Goal: Information Seeking & Learning: Learn about a topic

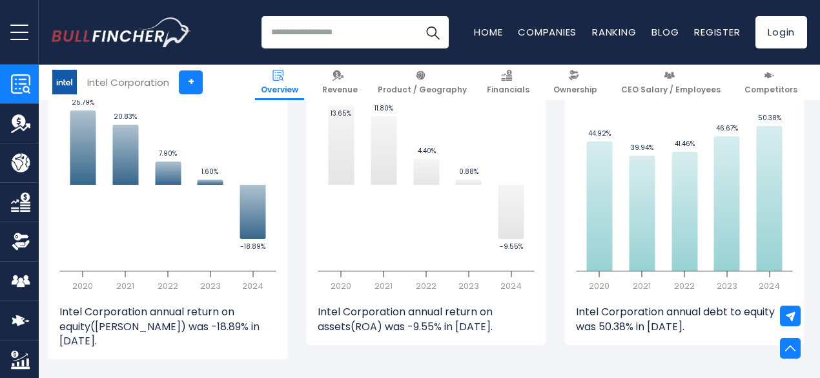
scroll to position [1242, 3]
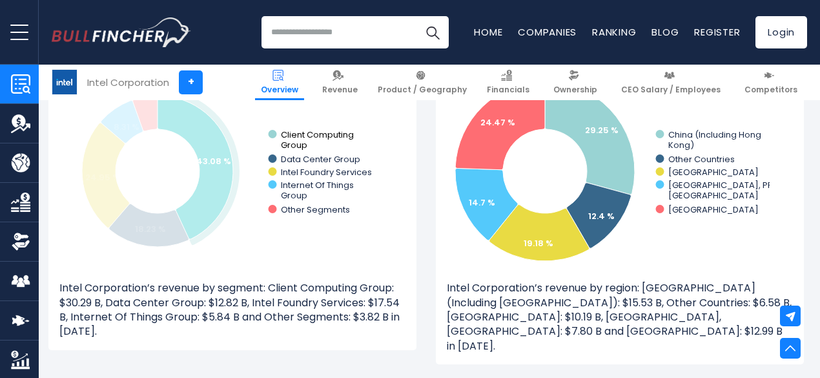
click at [284, 136] on text "Client Computing ​ Group" at bounding box center [317, 139] width 73 height 23
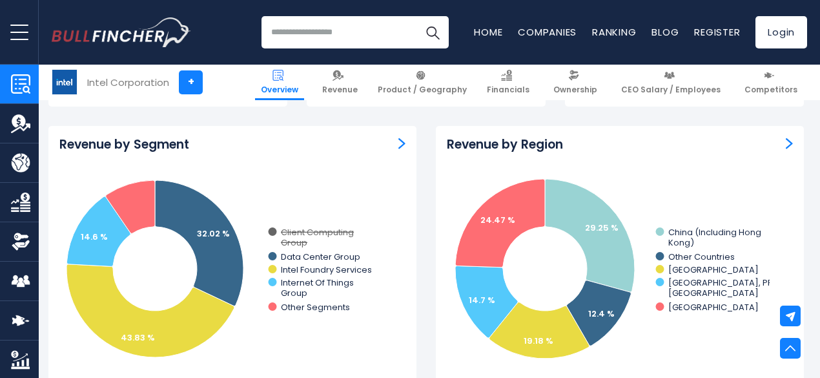
scroll to position [1130, 3]
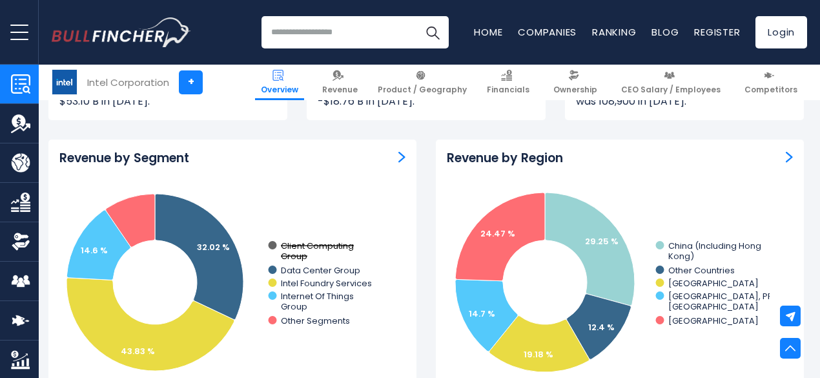
click at [296, 242] on text "Client Computing ​ Group" at bounding box center [317, 251] width 73 height 23
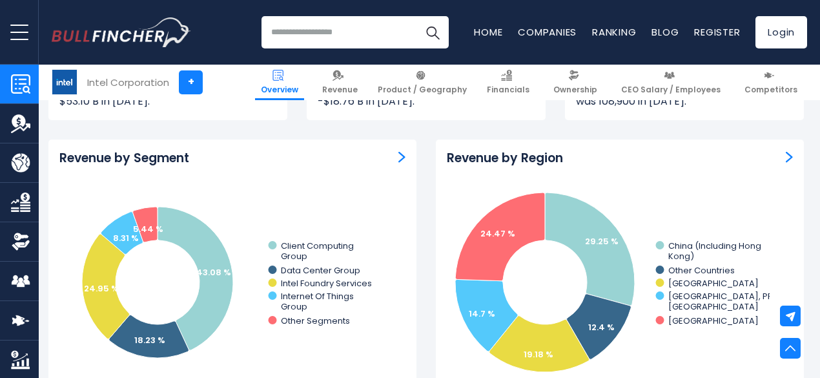
click at [398, 156] on img "Revenue by Segment" at bounding box center [401, 157] width 7 height 12
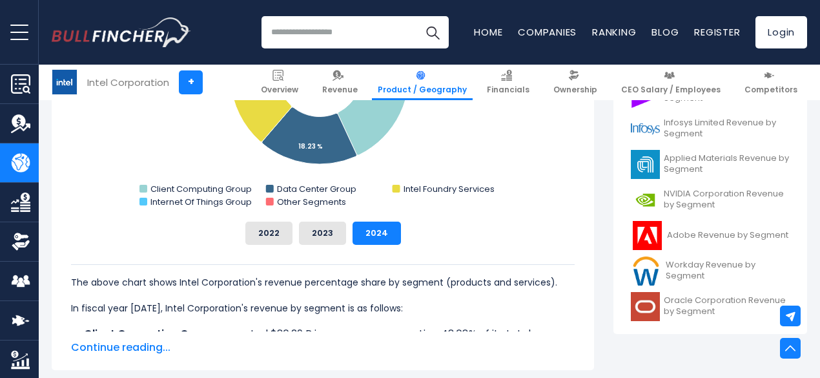
scroll to position [541, 0]
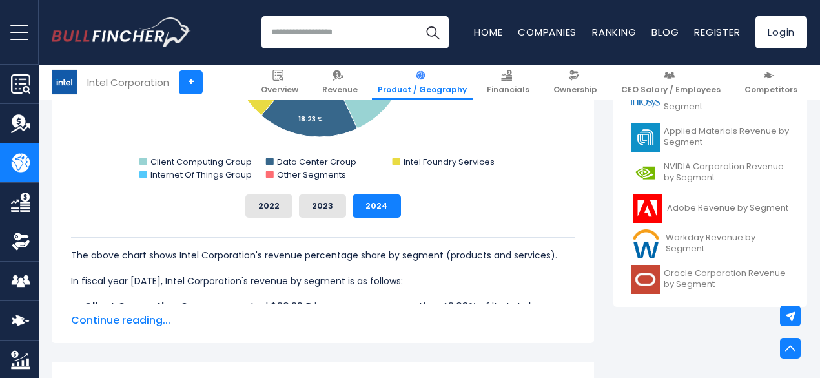
click at [263, 209] on button "2022" at bounding box center [268, 205] width 47 height 23
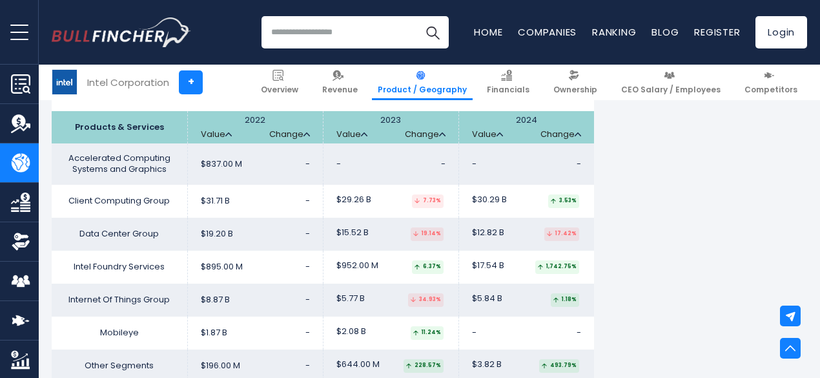
scroll to position [2129, 0]
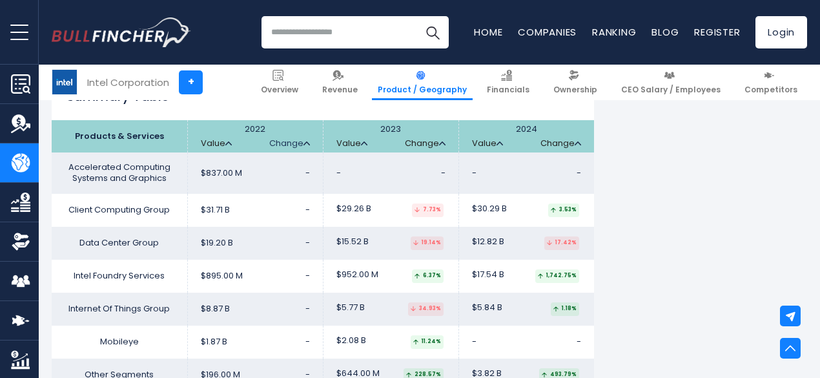
click at [303, 144] on img at bounding box center [306, 143] width 6 height 4
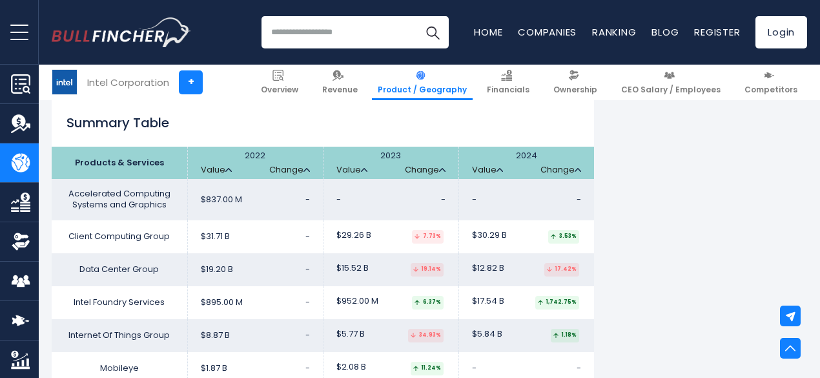
scroll to position [2098, 0]
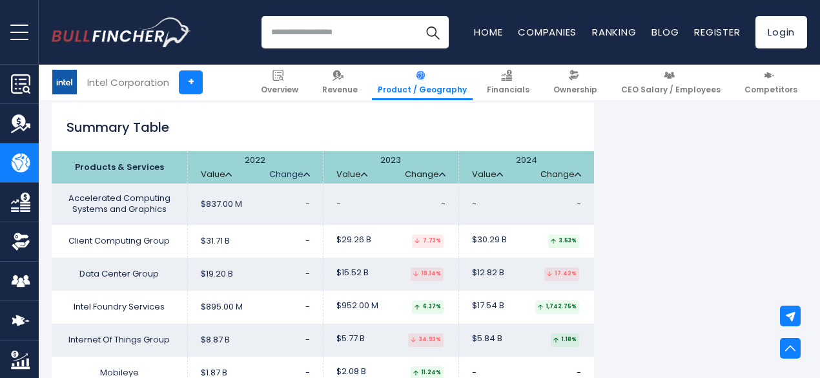
click at [303, 176] on img at bounding box center [306, 174] width 6 height 4
click at [293, 214] on td "$837.00 M -" at bounding box center [255, 203] width 136 height 41
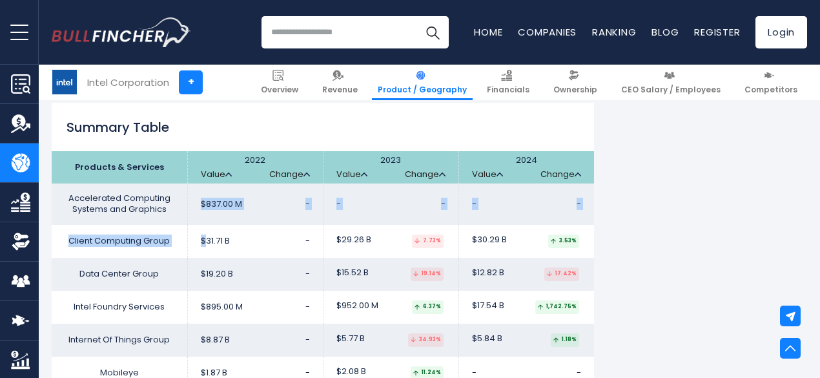
drag, startPoint x: 293, startPoint y: 214, endPoint x: 297, endPoint y: 252, distance: 38.3
click at [297, 252] on tbody "Accelerated Computing Systems and Graphics $837.00 M - - - - - Client Computing…" at bounding box center [323, 302] width 542 height 239
click at [297, 252] on td "$31.71 B -" at bounding box center [255, 241] width 136 height 33
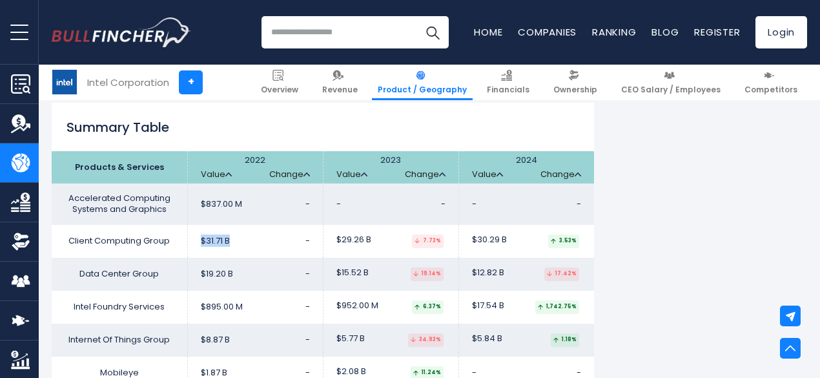
click at [297, 252] on td "$31.71 B -" at bounding box center [255, 241] width 136 height 33
click at [300, 286] on td "$19.20 B -" at bounding box center [255, 274] width 136 height 33
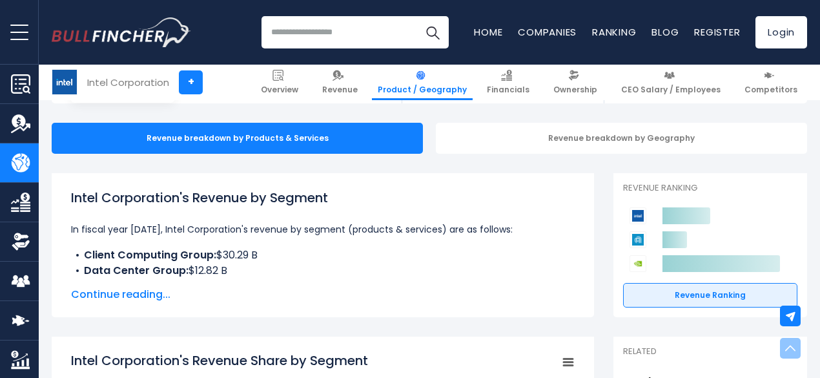
scroll to position [0, 0]
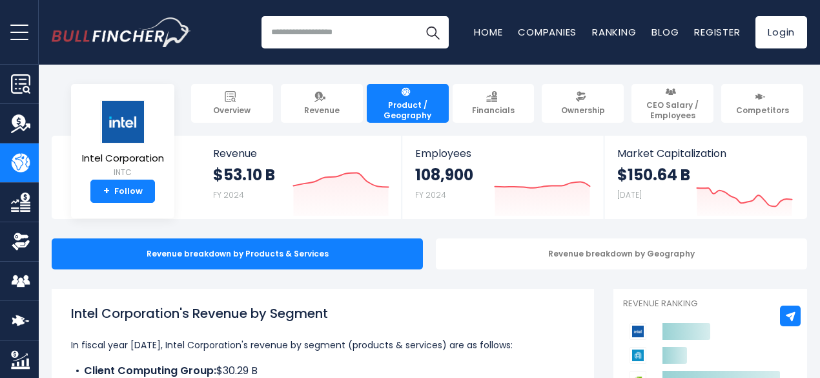
click at [322, 26] on input "search" at bounding box center [354, 32] width 187 height 32
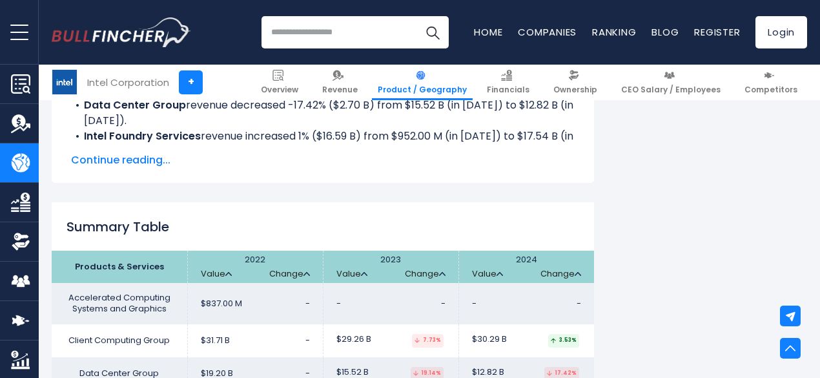
scroll to position [2136, 0]
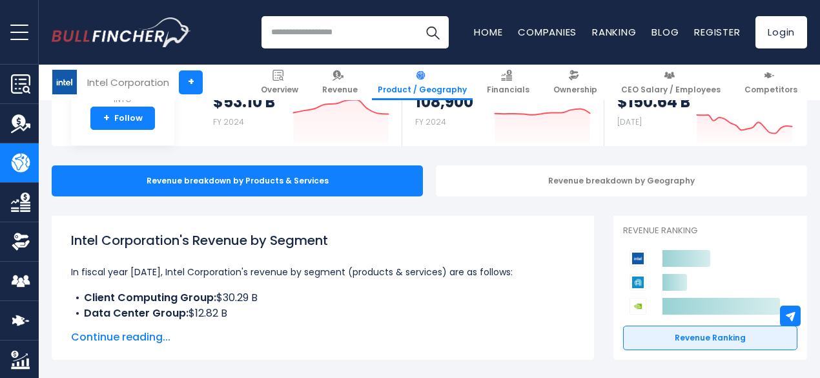
click at [819, 68] on html "Overview Revenue Product / Geography" at bounding box center [410, 116] width 820 height 378
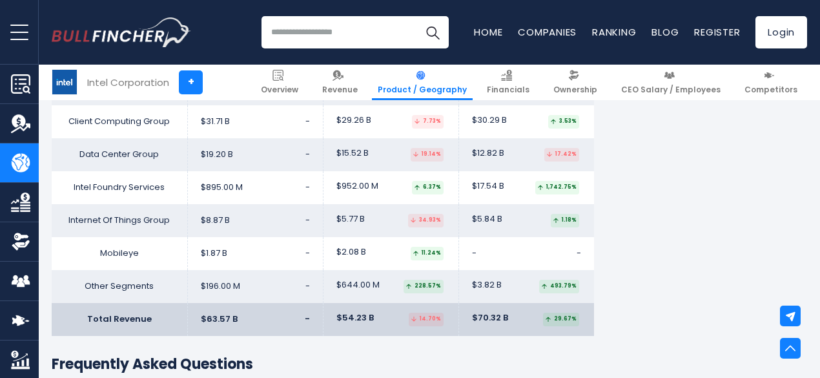
scroll to position [2222, 0]
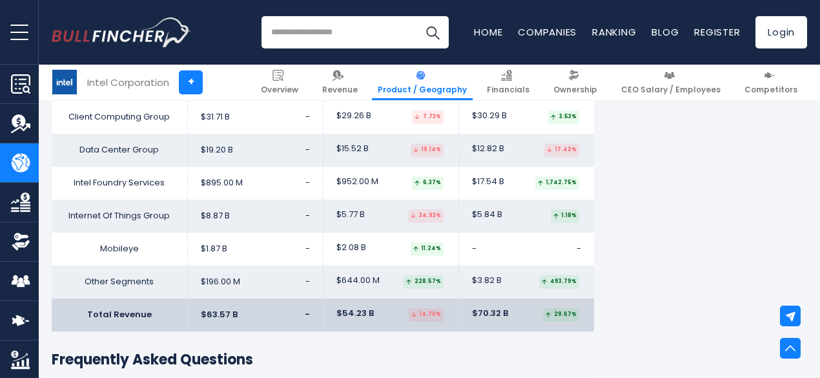
click at [97, 212] on td "Internet Of Things Group" at bounding box center [120, 215] width 136 height 33
click at [254, 205] on td "$8.87 B -" at bounding box center [255, 215] width 136 height 33
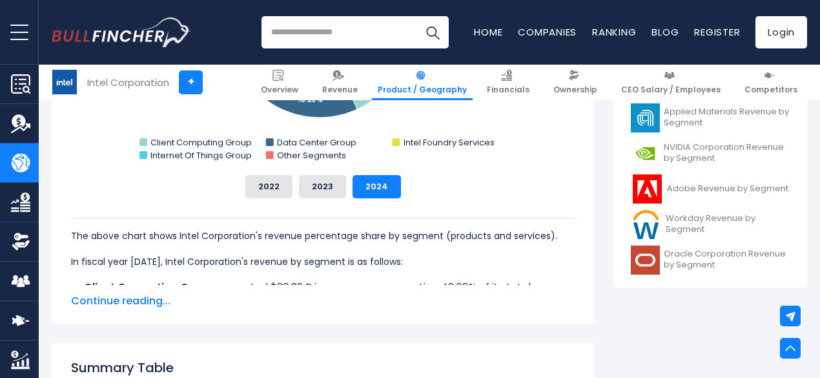
scroll to position [108, 0]
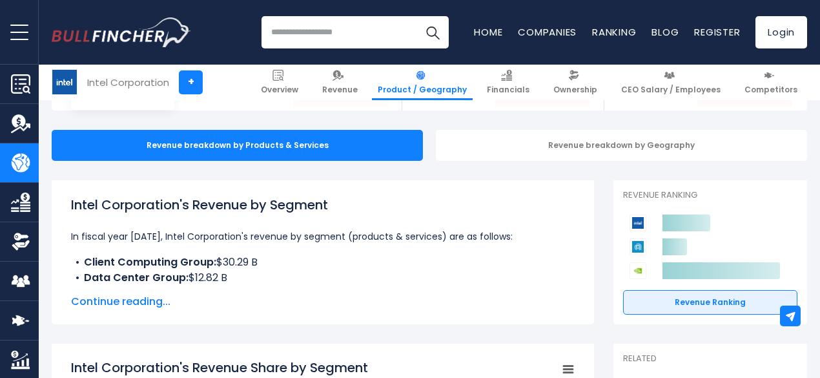
click at [349, 36] on input "search" at bounding box center [354, 32] width 187 height 32
type input "**********"
click at [416, 16] on button "Search" at bounding box center [432, 32] width 32 height 32
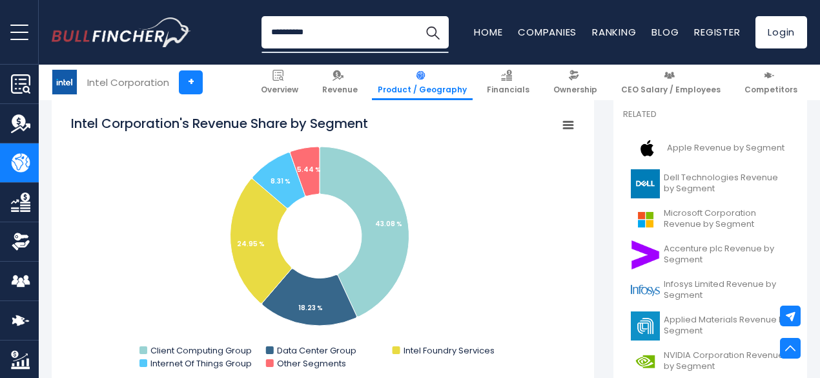
scroll to position [33, 0]
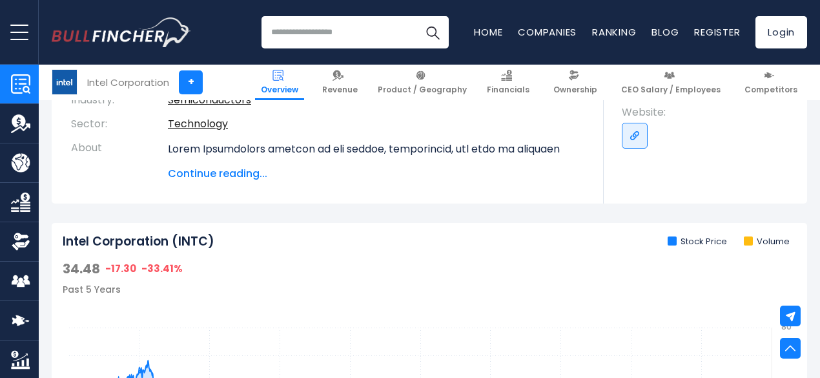
scroll to position [204, 0]
